Goal: Information Seeking & Learning: Find specific fact

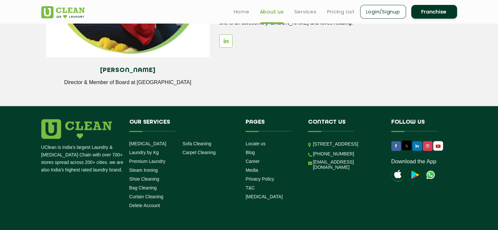
scroll to position [908, 0]
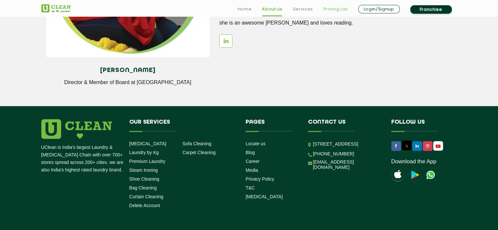
click at [334, 9] on link "Pricing List" at bounding box center [336, 9] width 24 height 8
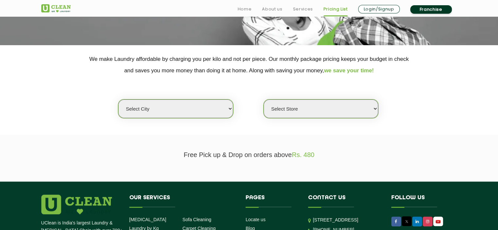
scroll to position [107, 0]
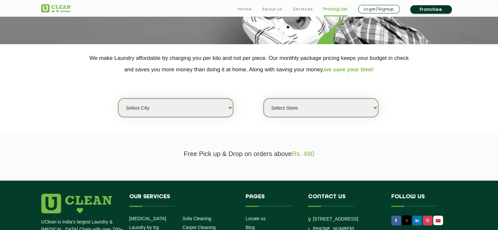
click at [226, 108] on select "Select city [GEOGRAPHIC_DATA] [GEOGRAPHIC_DATA] [GEOGRAPHIC_DATA] [GEOGRAPHIC_D…" at bounding box center [175, 108] width 115 height 19
select select "18"
click at [118, 99] on select "Select city Aalo Abu Dhabi Agartala Agra Ahmedabad Akola Aligarh Alwar - UClean…" at bounding box center [175, 108] width 115 height 19
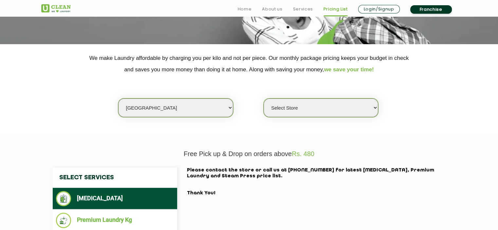
click at [297, 108] on select "Select Store UClean Indirapuram UClean Crossing Republic UClean Raj Nagar Ghazi…" at bounding box center [321, 108] width 115 height 19
select select "226"
click at [264, 99] on select "Select Store UClean Indirapuram UClean Crossing Republic UClean Raj Nagar Ghazi…" at bounding box center [321, 108] width 115 height 19
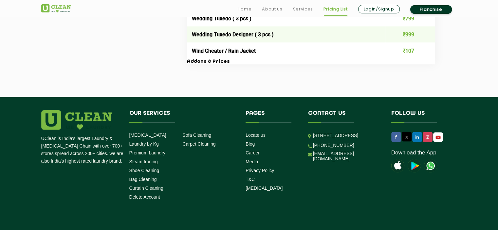
scroll to position [1435, 0]
